Goal: Task Accomplishment & Management: Complete application form

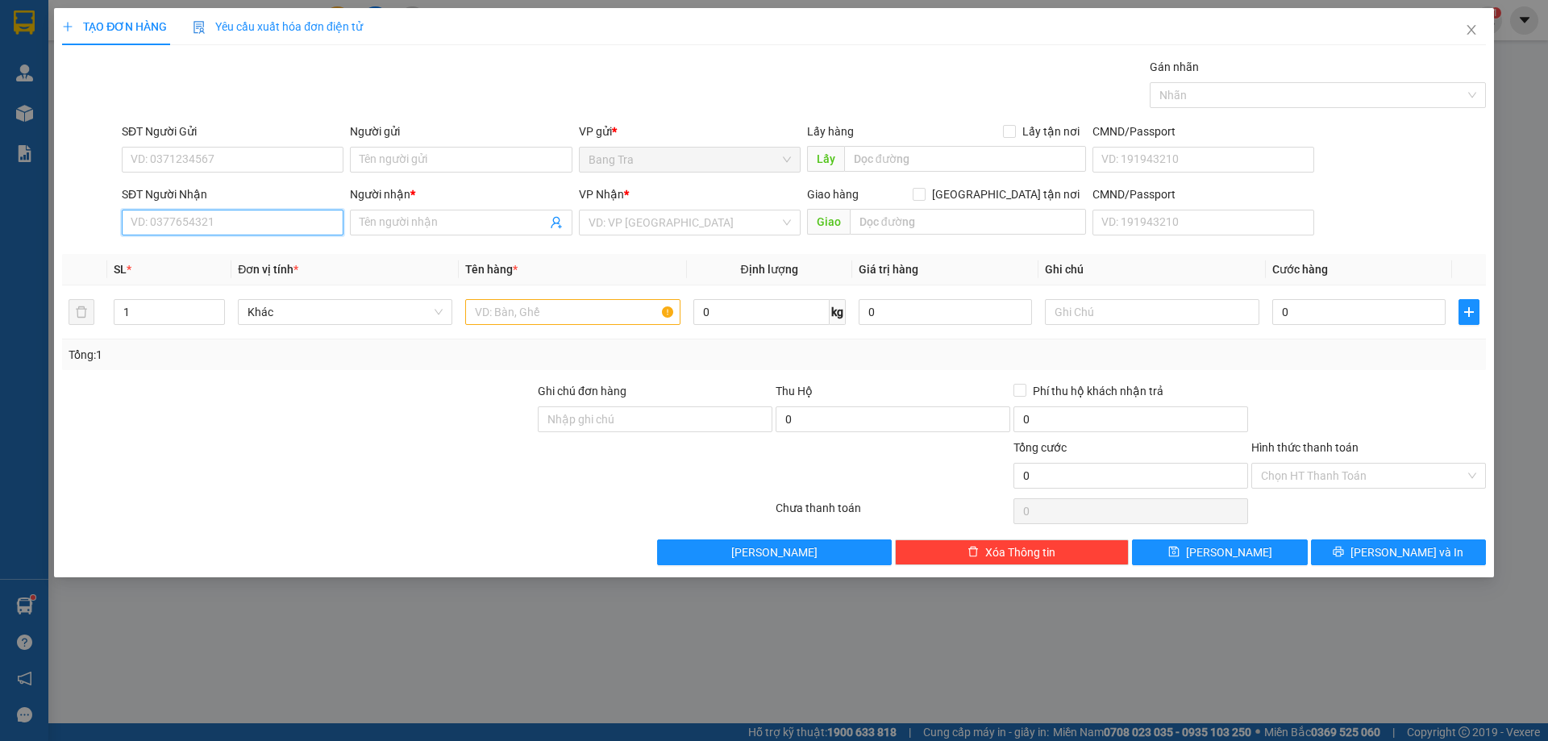
click at [235, 215] on input "SĐT Người Nhận" at bounding box center [233, 223] width 222 height 26
click at [257, 256] on div "0345239311 - lan" at bounding box center [232, 255] width 202 height 18
type input "0345239311"
type input "lan"
type input "0345239311"
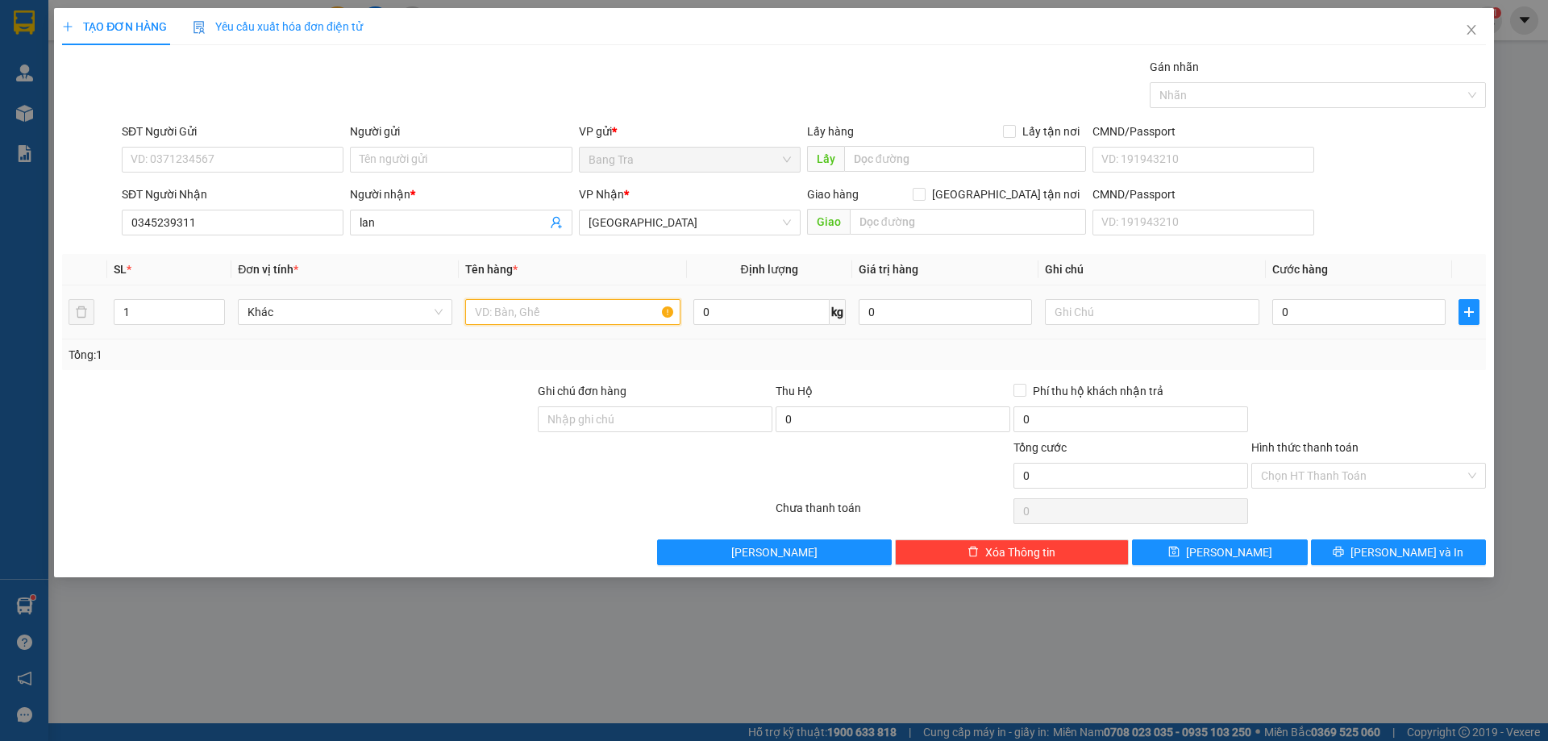
click at [493, 306] on input "text" at bounding box center [572, 312] width 214 height 26
type input "cục"
click at [1303, 321] on input "0" at bounding box center [1358, 312] width 173 height 26
type input "2"
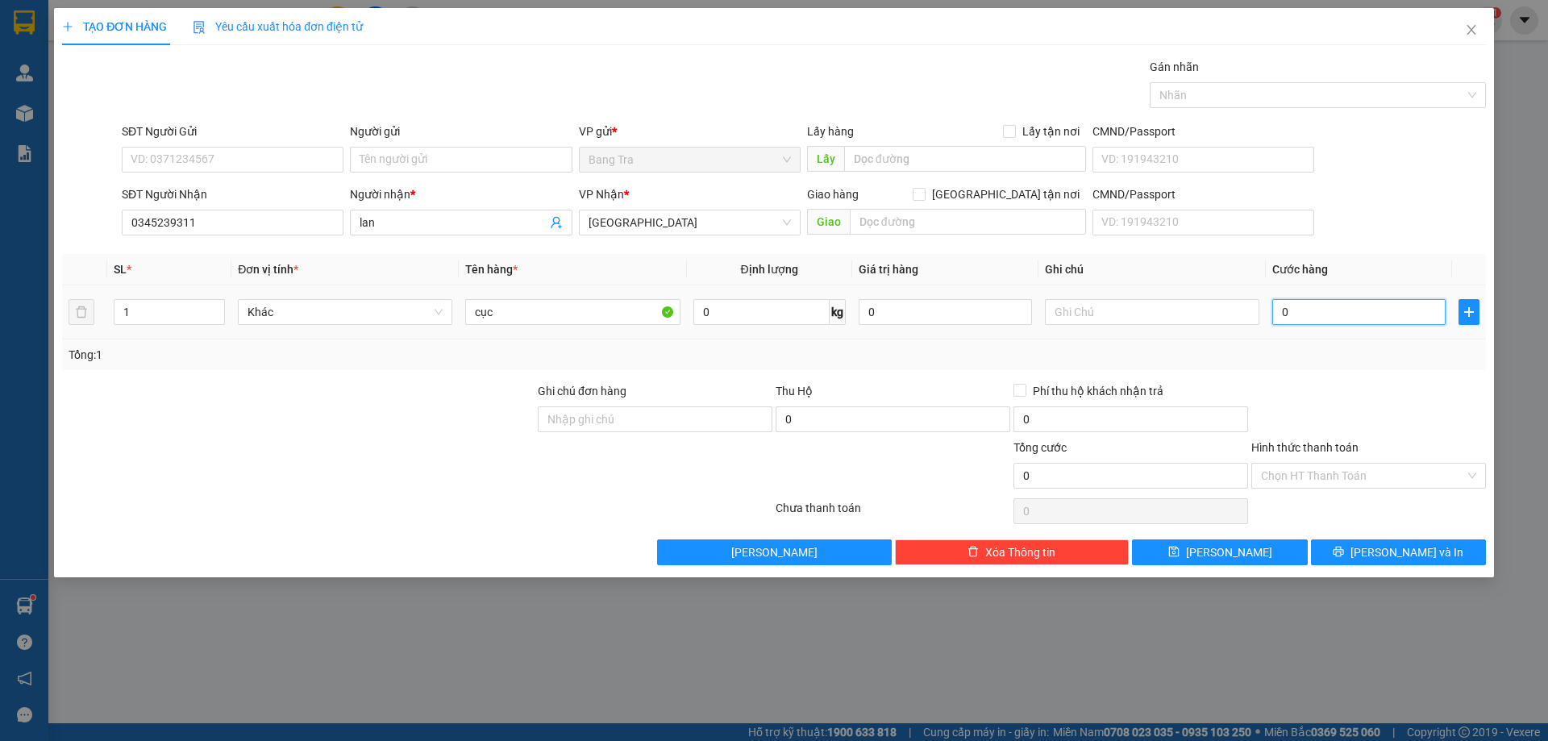
type input "2"
type input "20"
type input "20.000"
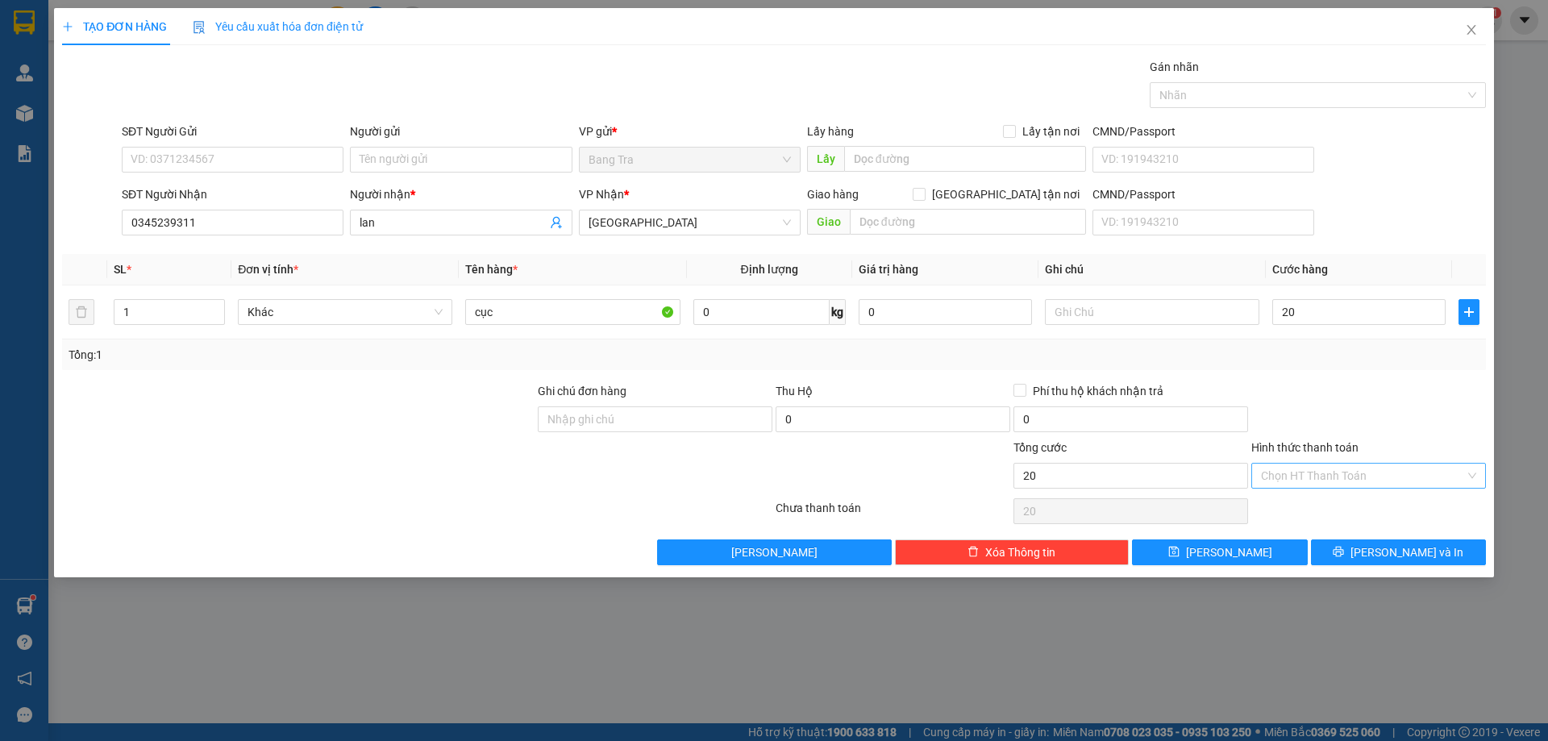
type input "20.000"
click at [1365, 470] on input "Hình thức thanh toán" at bounding box center [1363, 475] width 204 height 24
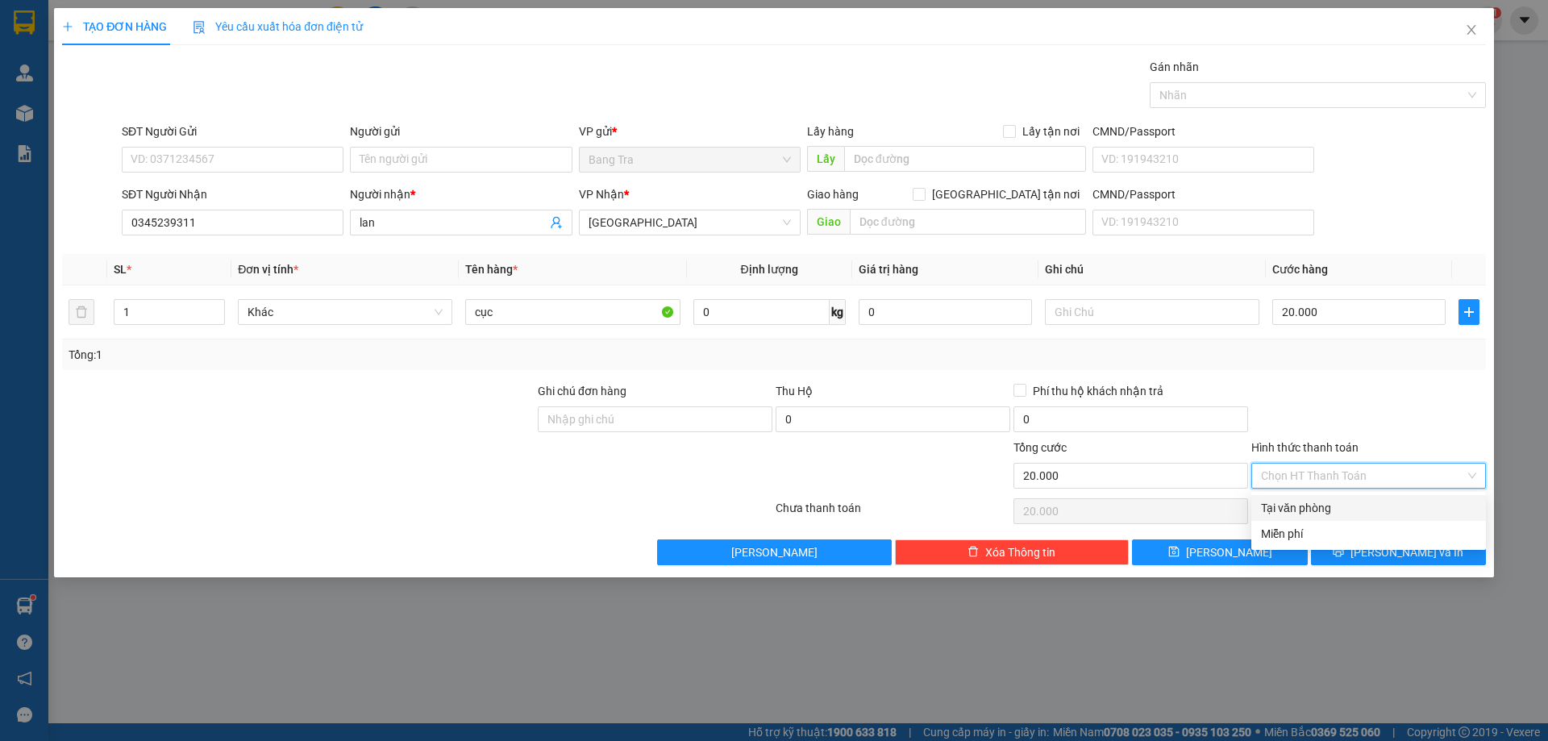
click at [1354, 508] on div "Tại văn phòng" at bounding box center [1368, 508] width 215 height 18
type input "0"
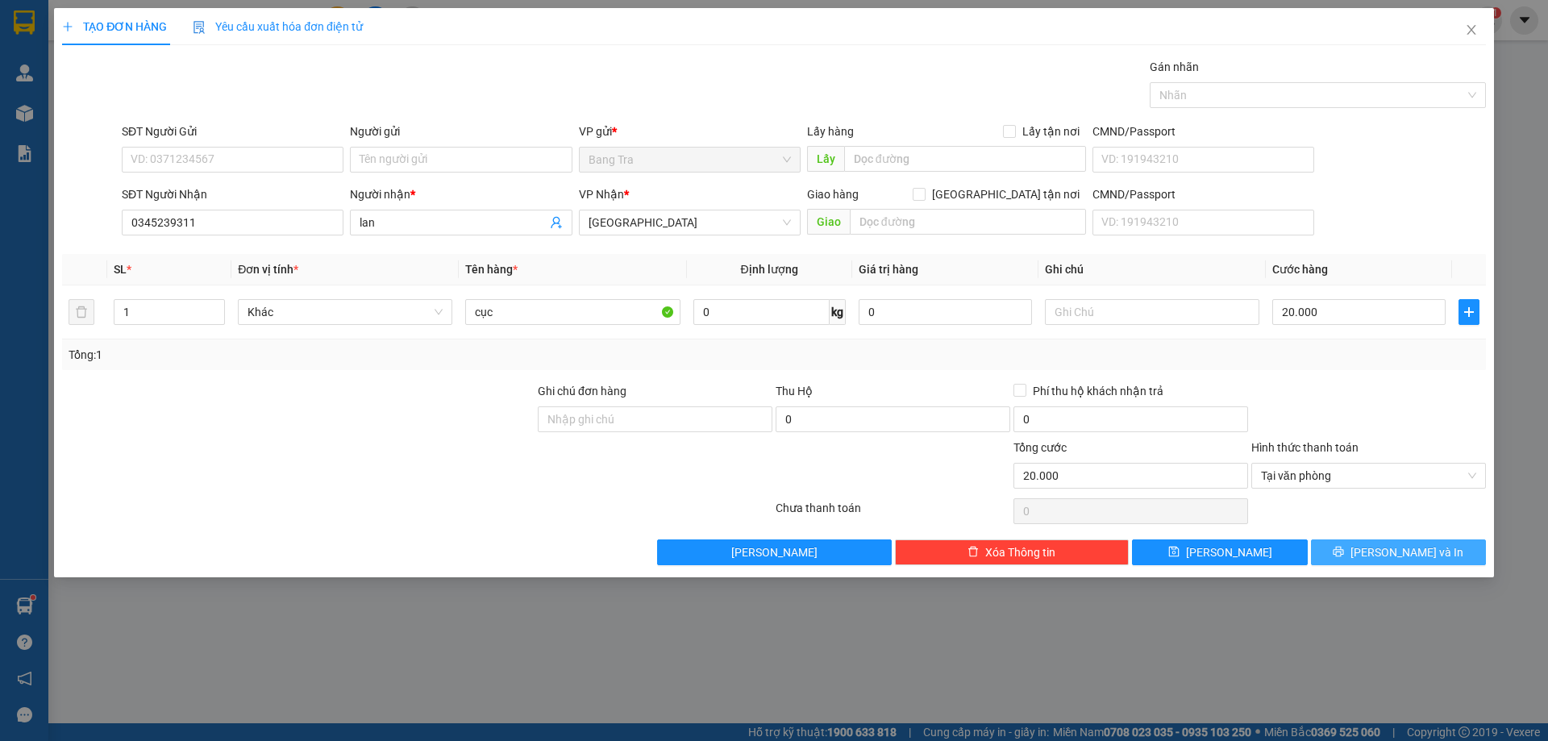
click at [1376, 545] on button "[PERSON_NAME] và In" at bounding box center [1398, 552] width 175 height 26
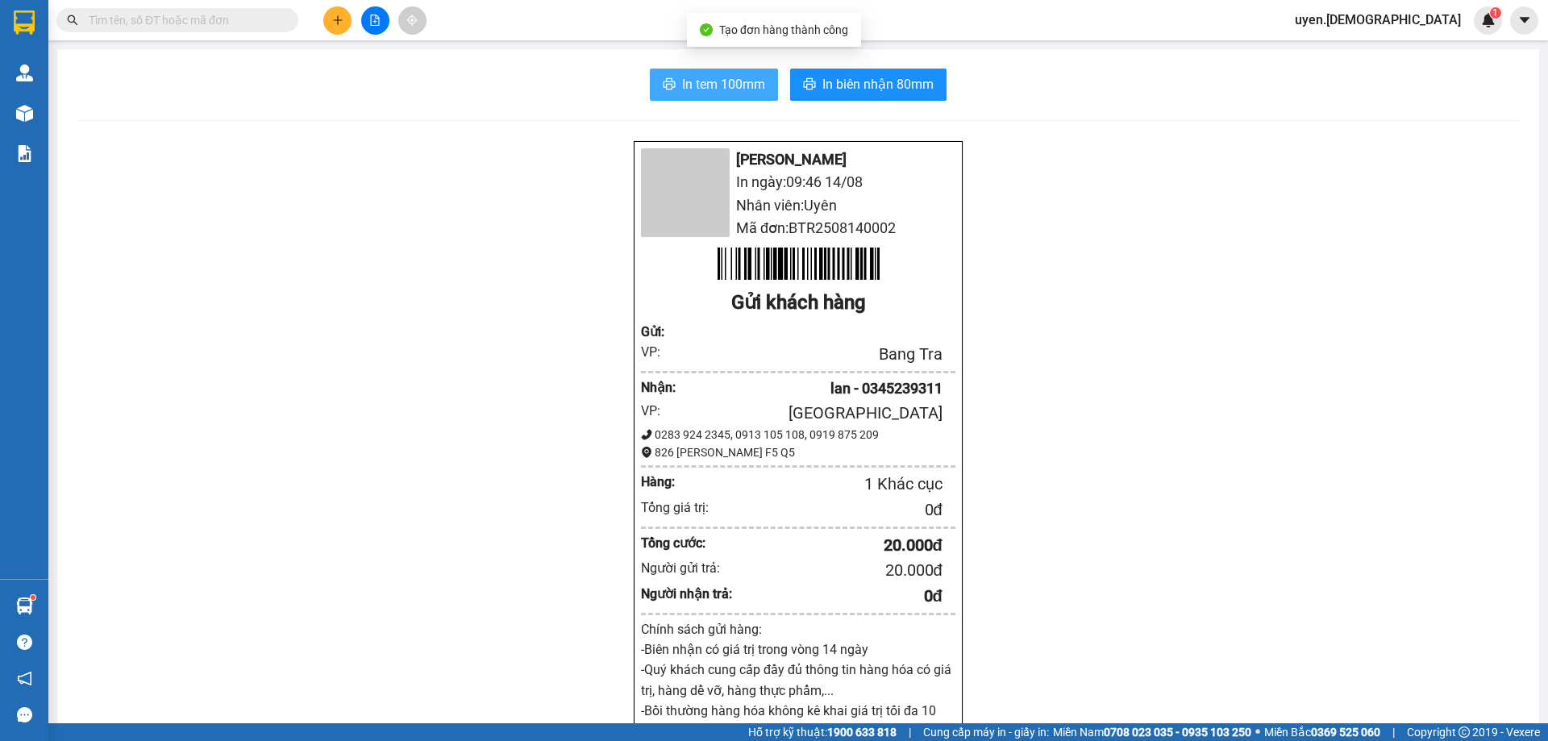
click at [717, 90] on span "In tem 100mm" at bounding box center [723, 84] width 83 height 20
